Goal: Information Seeking & Learning: Learn about a topic

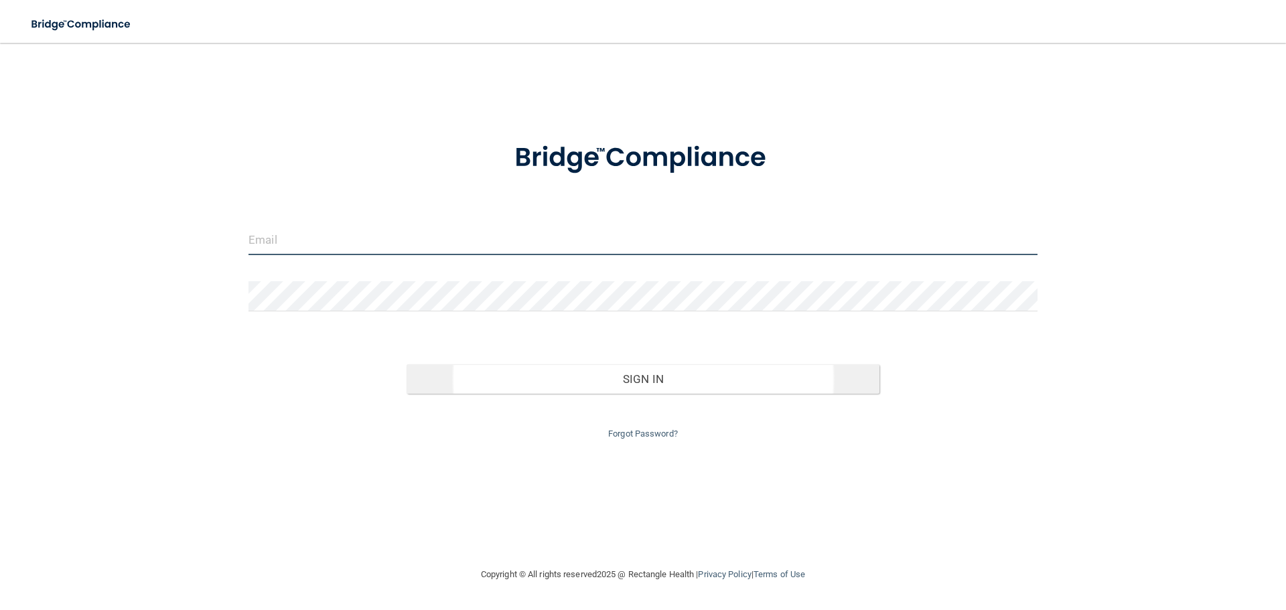
type input "[EMAIL_ADDRESS][DOMAIN_NAME]"
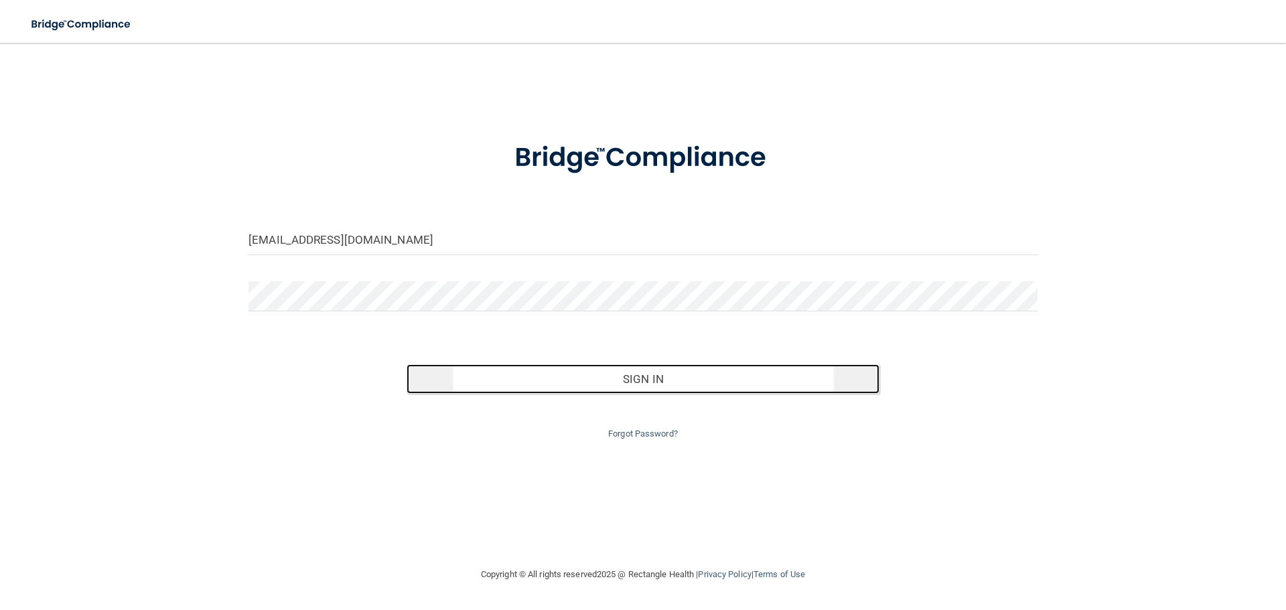
click at [665, 368] on button "Sign In" at bounding box center [644, 378] width 474 height 29
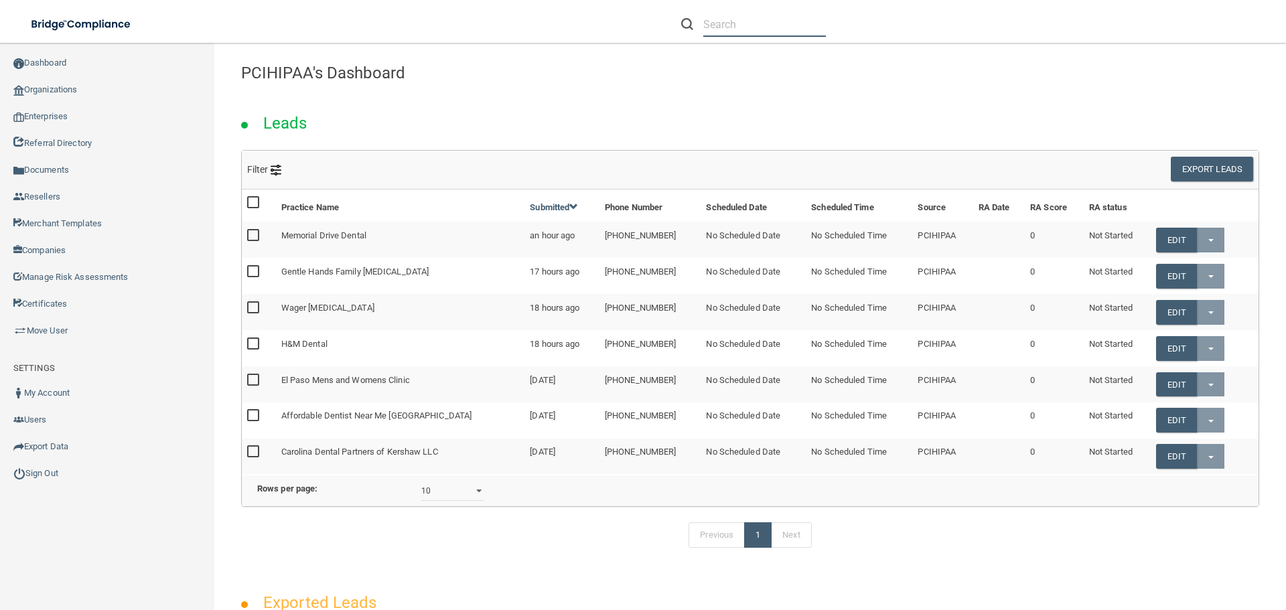
click at [727, 23] on input "text" at bounding box center [764, 24] width 123 height 25
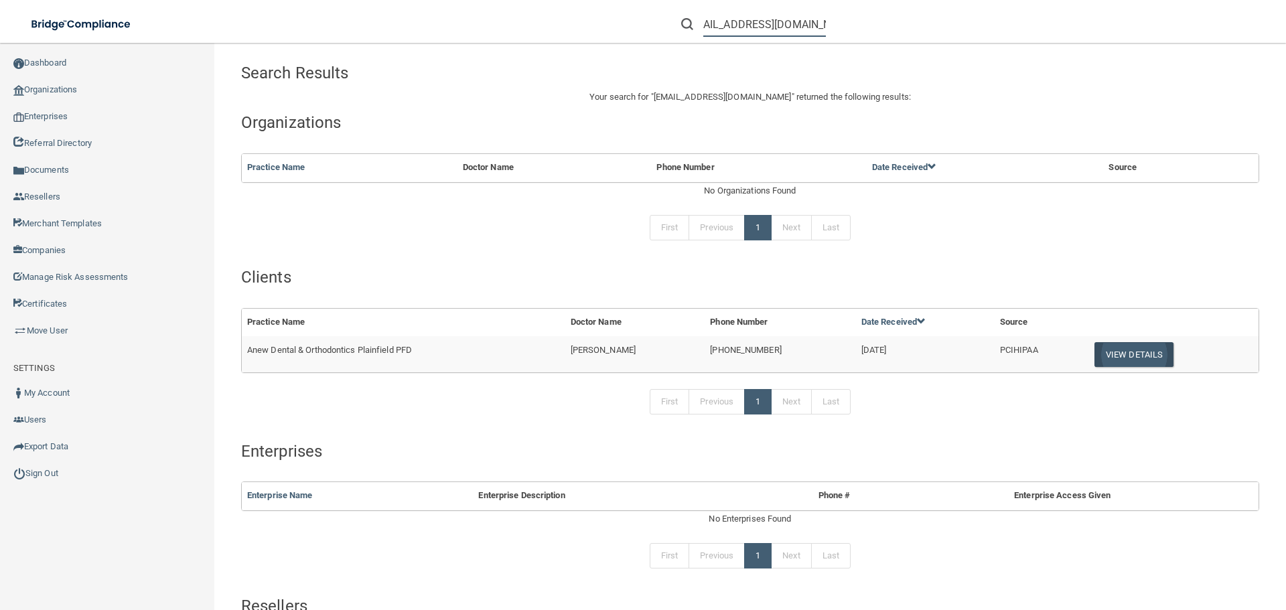
type input "[EMAIL_ADDRESS][DOMAIN_NAME]"
click at [1117, 352] on button "View Details" at bounding box center [1133, 354] width 79 height 25
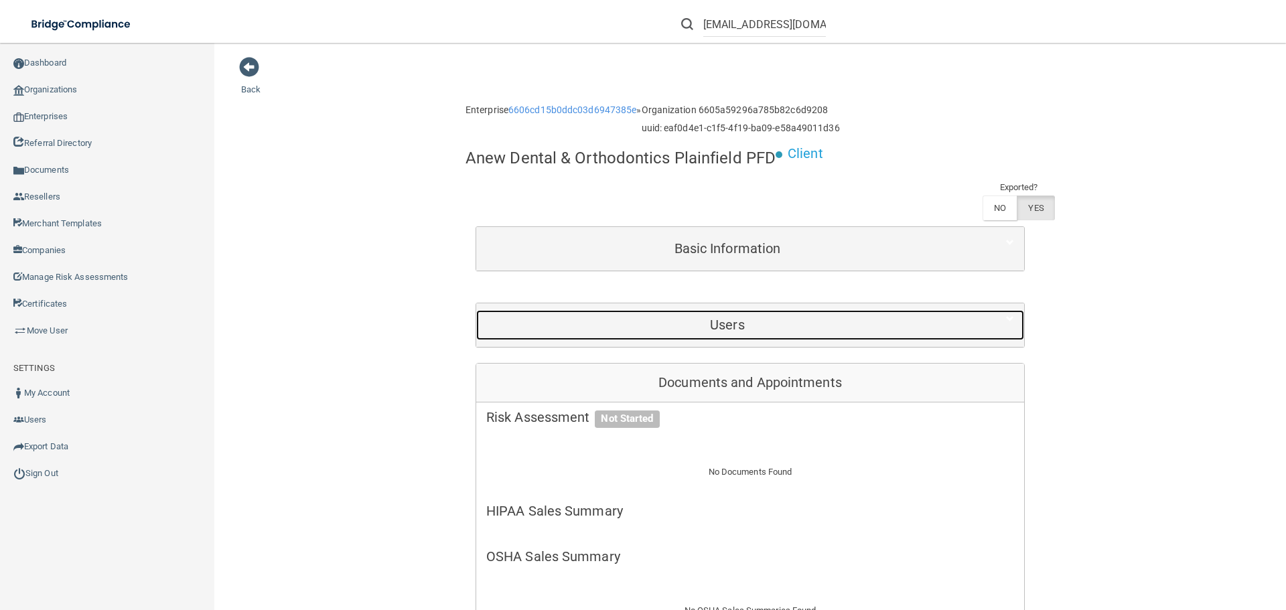
click at [747, 323] on h5 "Users" at bounding box center [727, 324] width 482 height 15
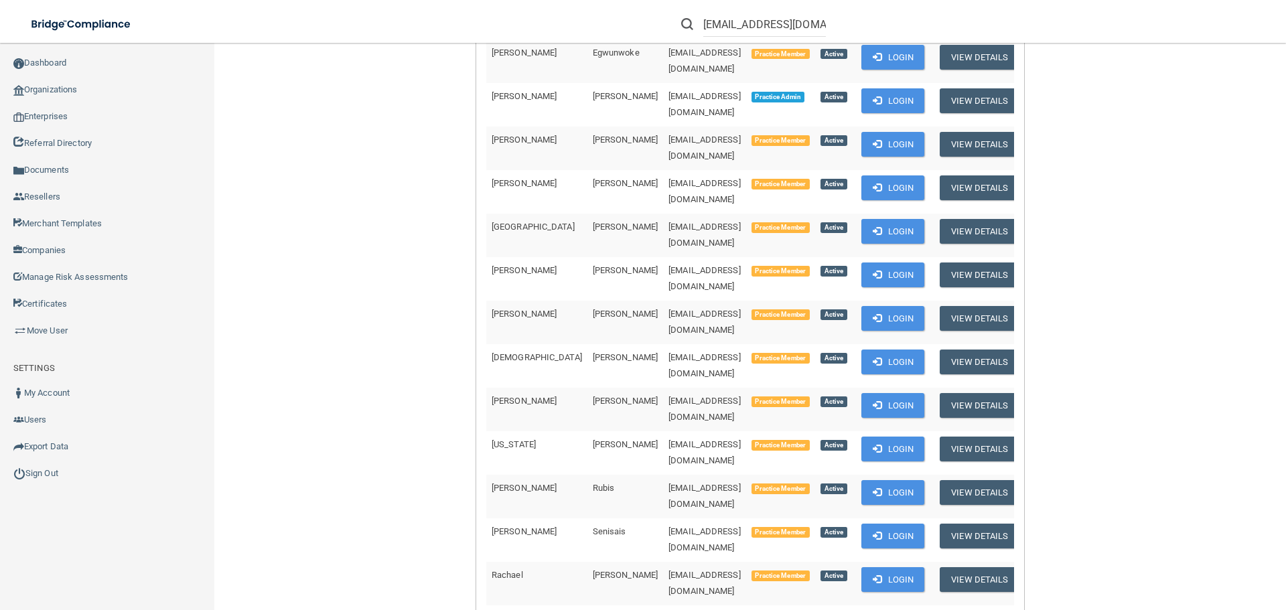
scroll to position [536, 0]
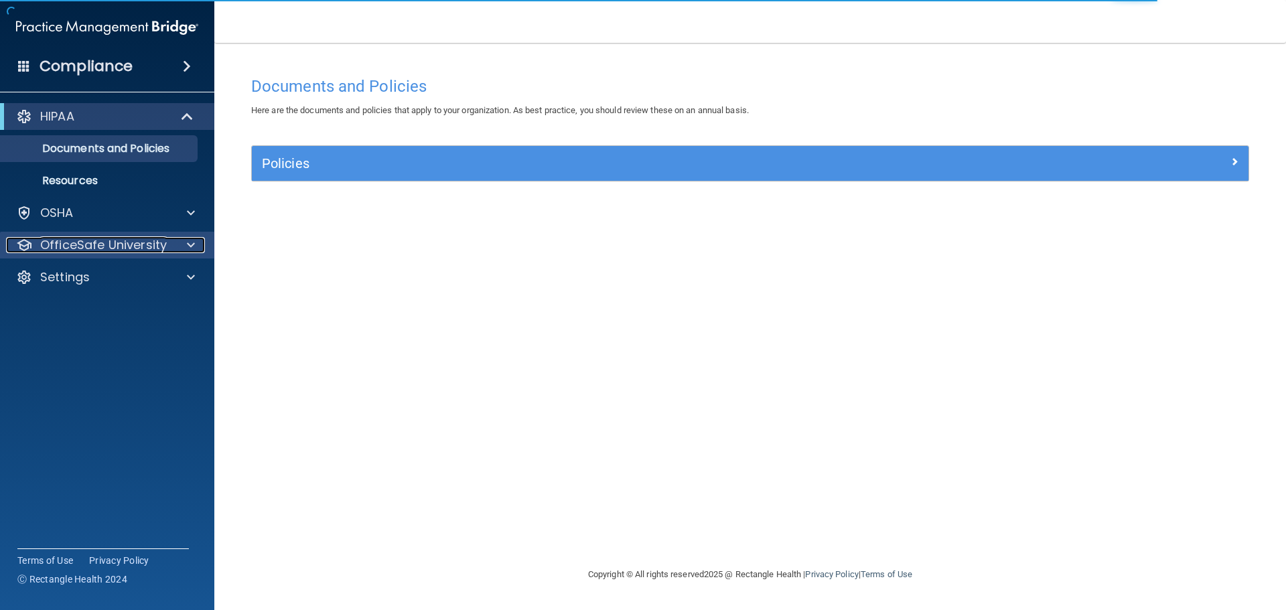
click at [192, 244] on span at bounding box center [191, 245] width 8 height 16
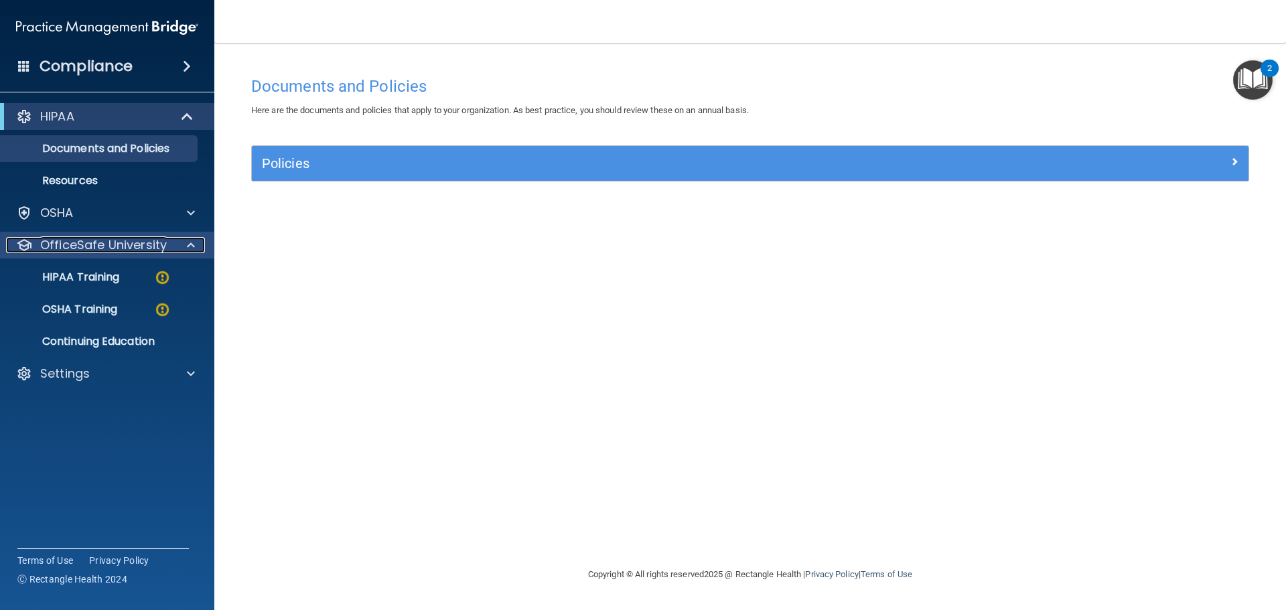
click at [76, 243] on p "OfficeSafe University" at bounding box center [103, 245] width 127 height 16
click at [77, 271] on p "HIPAA Training" at bounding box center [64, 277] width 111 height 13
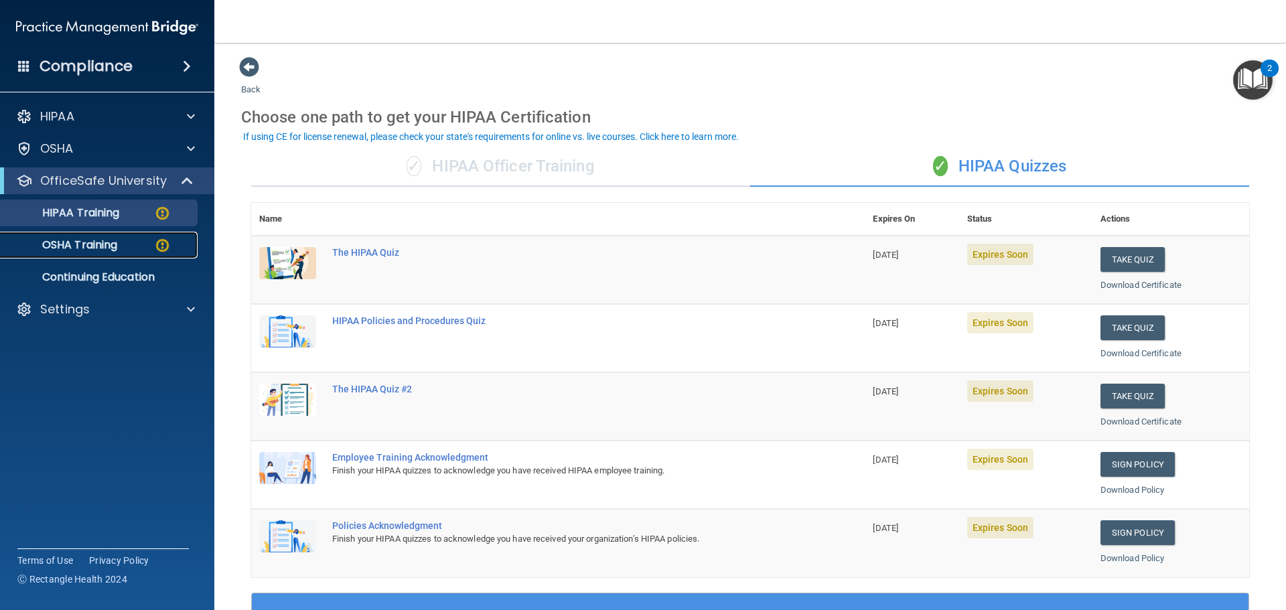
click at [113, 240] on p "OSHA Training" at bounding box center [63, 244] width 109 height 13
